Goal: Information Seeking & Learning: Learn about a topic

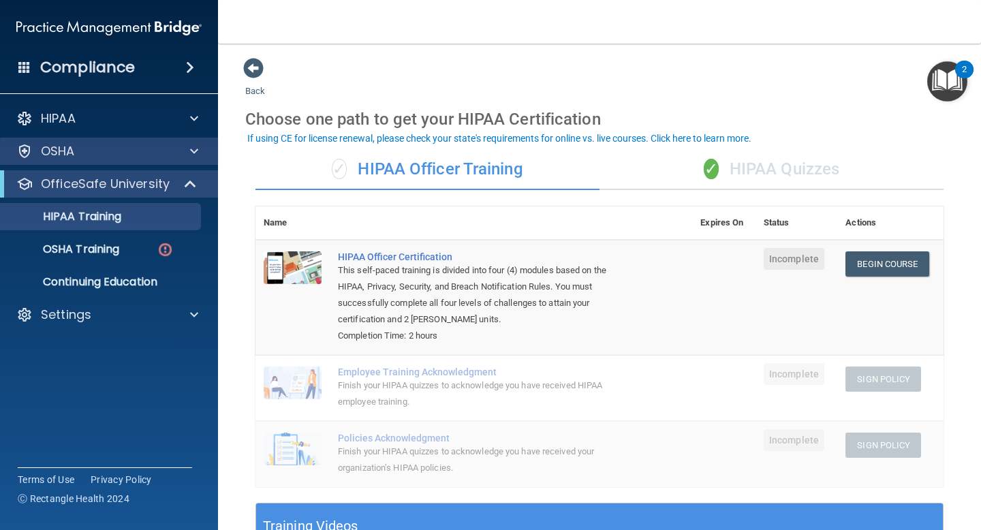
click at [83, 141] on div "OSHA" at bounding box center [109, 151] width 219 height 27
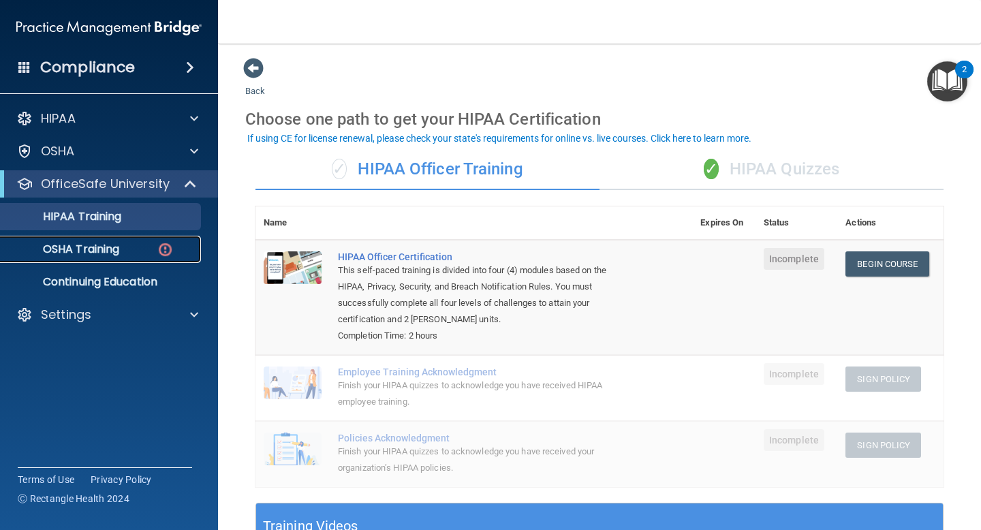
click at [127, 241] on link "OSHA Training" at bounding box center [93, 249] width 215 height 27
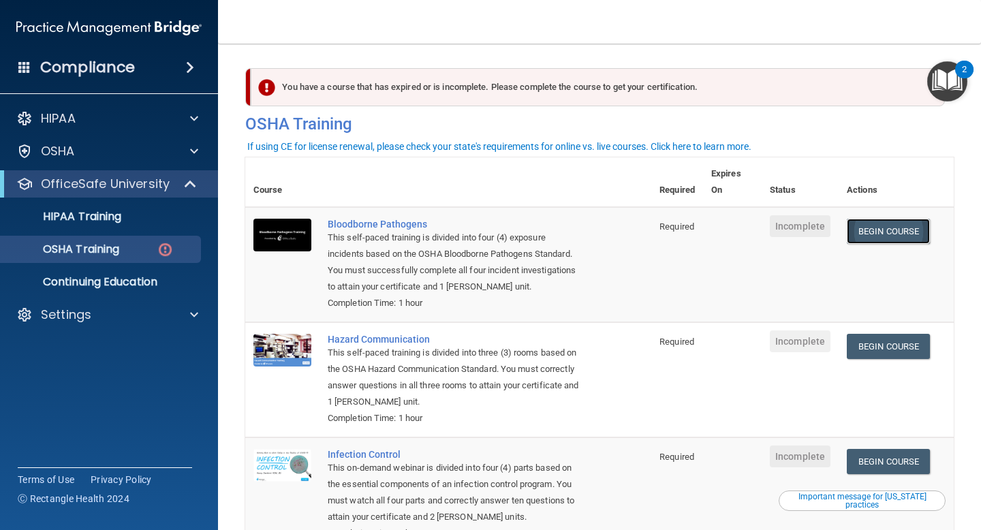
click at [904, 237] on link "Begin Course" at bounding box center [888, 231] width 83 height 25
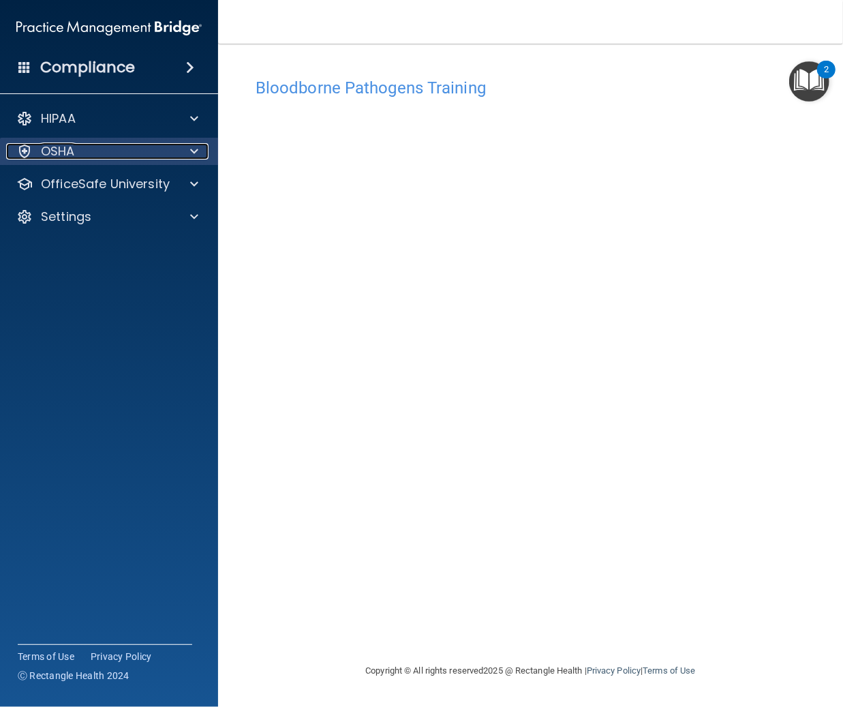
click at [173, 155] on div "OSHA" at bounding box center [90, 151] width 169 height 16
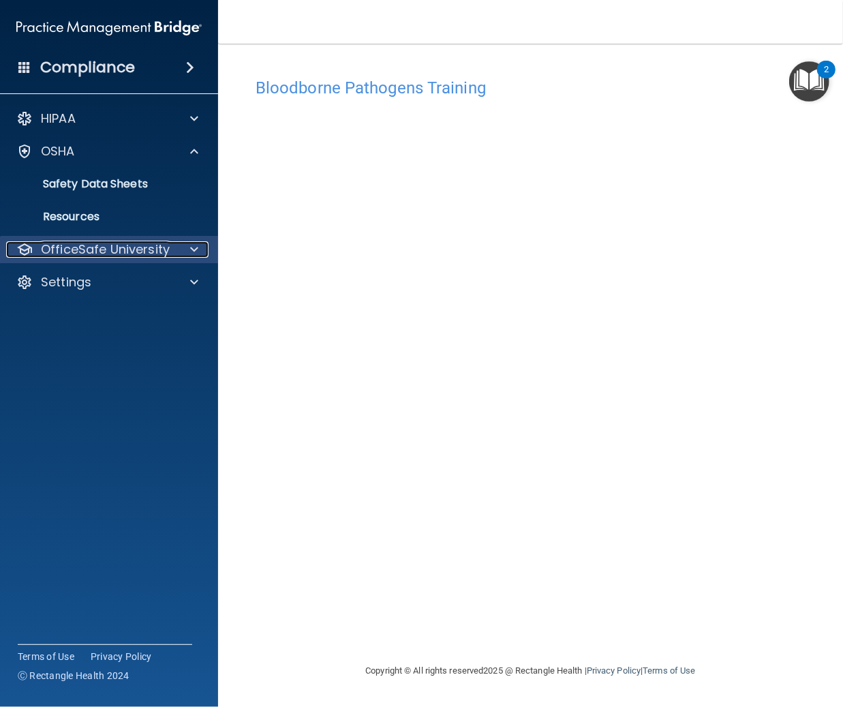
click at [190, 246] on span at bounding box center [194, 249] width 8 height 16
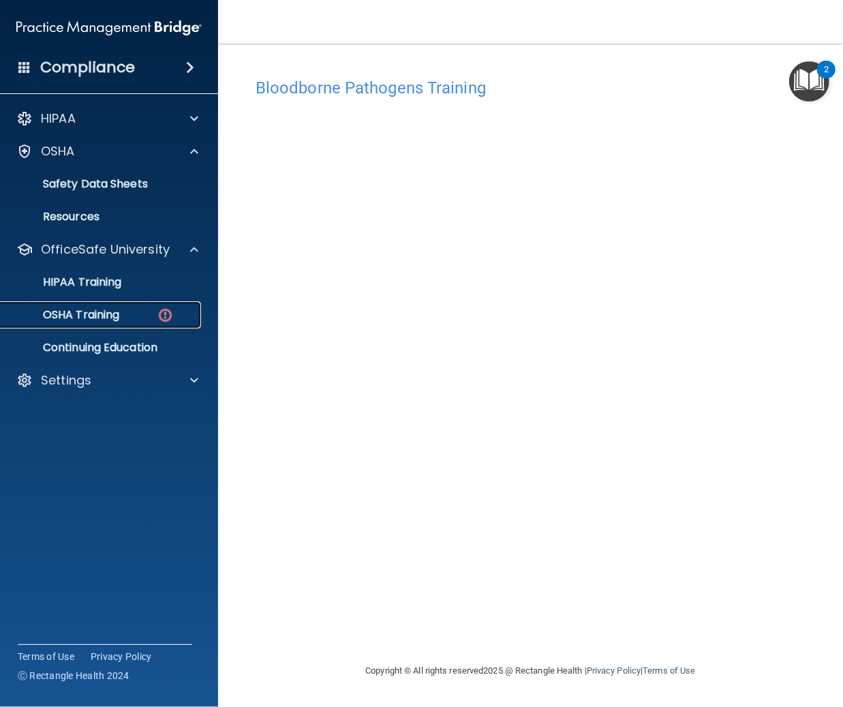
click at [95, 309] on p "OSHA Training" at bounding box center [64, 315] width 110 height 14
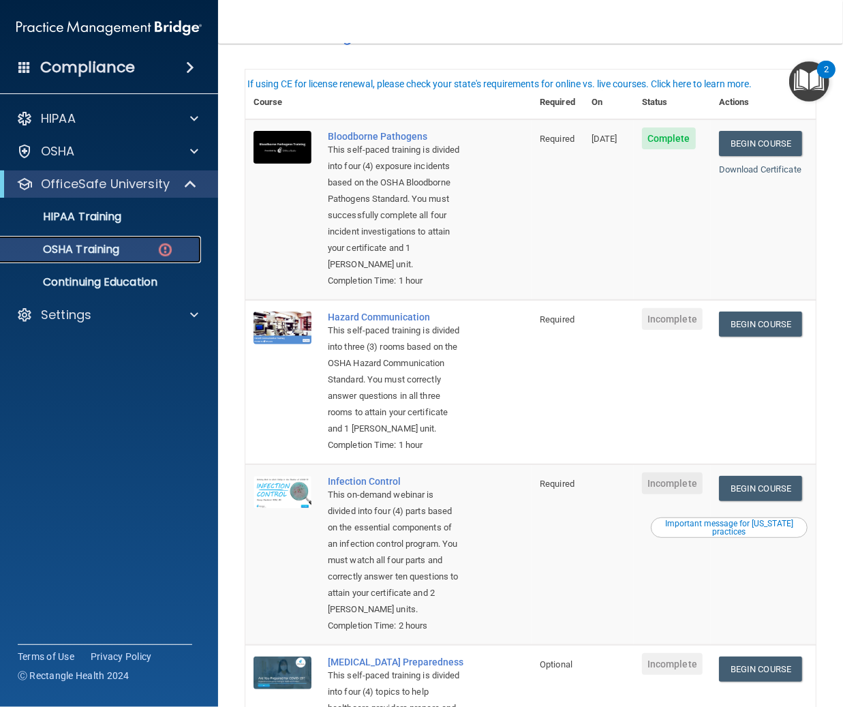
scroll to position [63, 0]
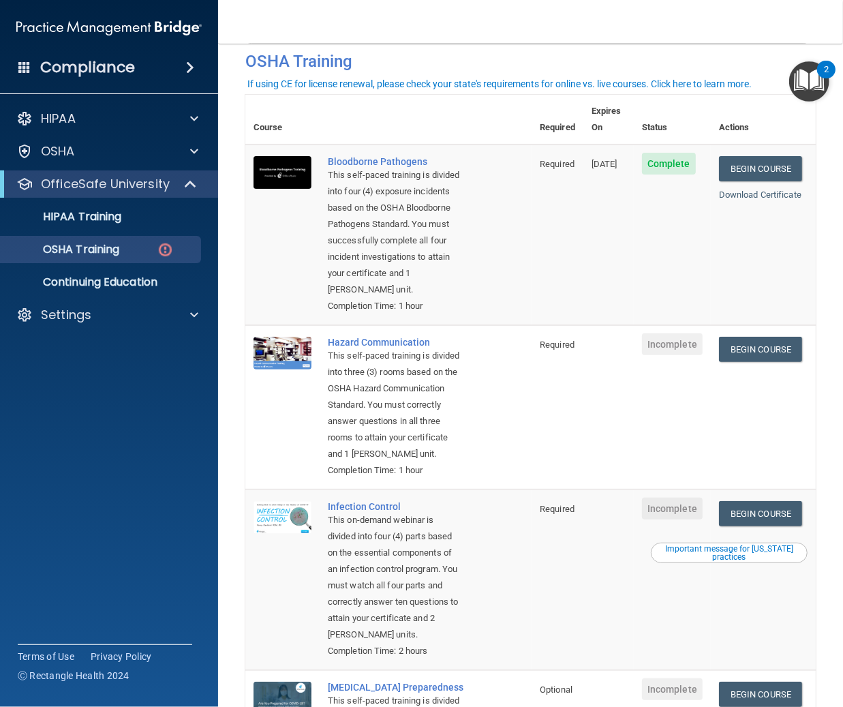
click at [751, 365] on td "Begin Course Download Certificate" at bounding box center [763, 407] width 105 height 164
click at [751, 343] on link "Begin Course" at bounding box center [760, 349] width 83 height 25
